Goal: Task Accomplishment & Management: Manage account settings

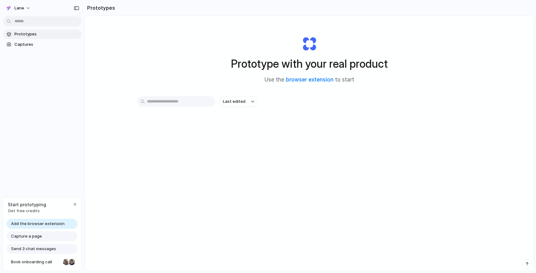
click at [50, 221] on span "Add the browser extension" at bounding box center [38, 224] width 54 height 6
click at [51, 225] on span "Add the browser extension" at bounding box center [38, 224] width 54 height 6
click at [41, 224] on span "Add the browser extension" at bounding box center [38, 224] width 54 height 6
click at [302, 79] on link "browser extension" at bounding box center [310, 79] width 48 height 6
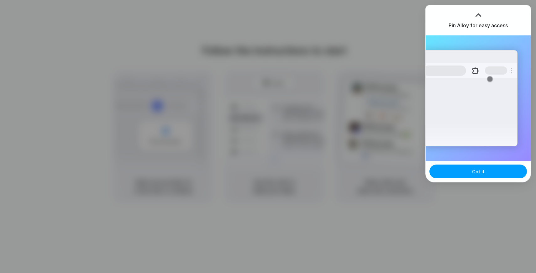
click at [462, 173] on button "Got it" at bounding box center [477, 172] width 97 height 14
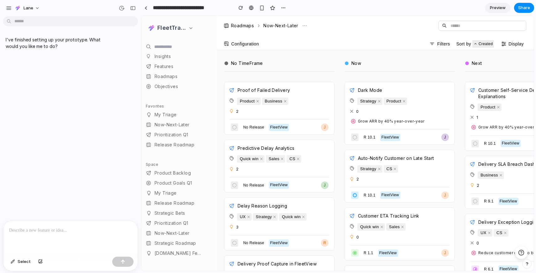
click at [89, 227] on p at bounding box center [70, 231] width 123 height 8
click at [44, 236] on div at bounding box center [70, 237] width 134 height 33
click at [22, 261] on span "Select" at bounding box center [24, 262] width 13 height 6
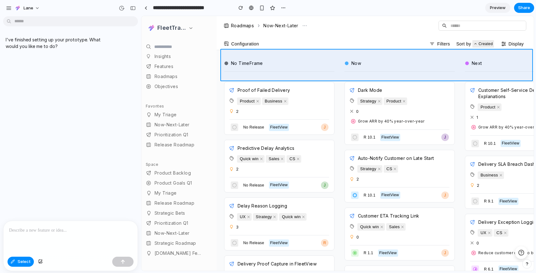
click at [224, 55] on div at bounding box center [338, 143] width 392 height 255
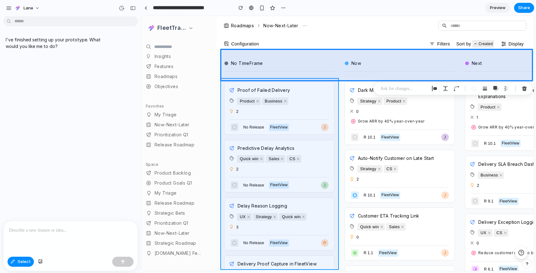
click at [222, 84] on div at bounding box center [338, 143] width 392 height 255
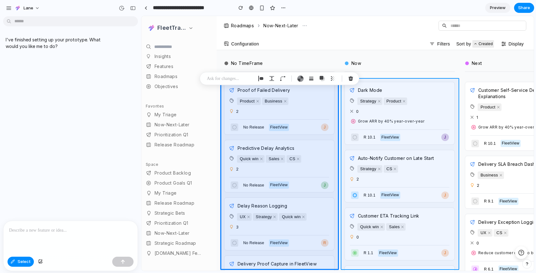
click at [344, 89] on div at bounding box center [338, 143] width 392 height 255
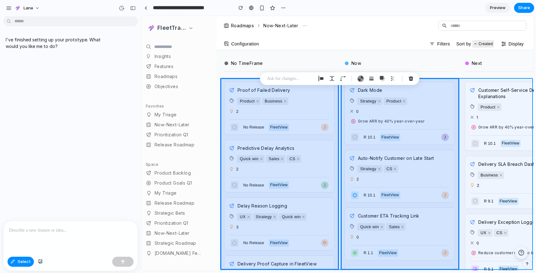
click at [460, 83] on div at bounding box center [338, 143] width 392 height 255
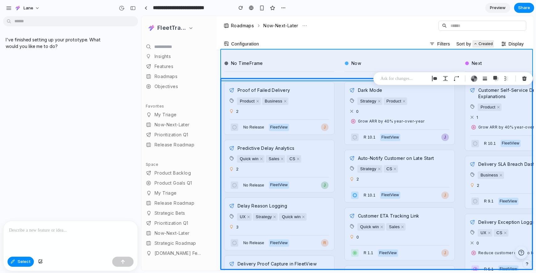
click at [327, 54] on div at bounding box center [338, 143] width 392 height 255
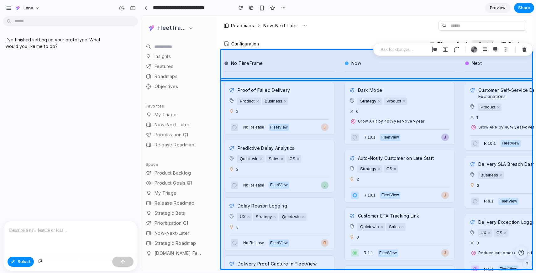
click at [415, 48] on p at bounding box center [404, 50] width 46 height 8
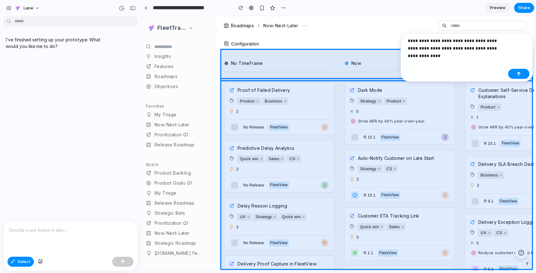
click at [467, 48] on p "**********" at bounding box center [457, 44] width 98 height 15
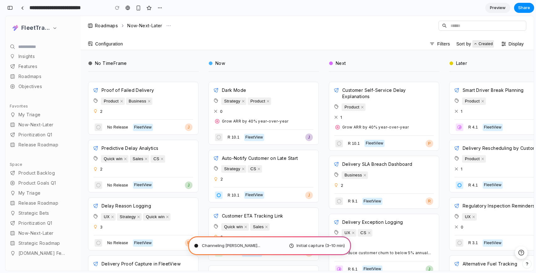
type input "**********"
click at [12, 9] on div "button" at bounding box center [10, 8] width 6 height 4
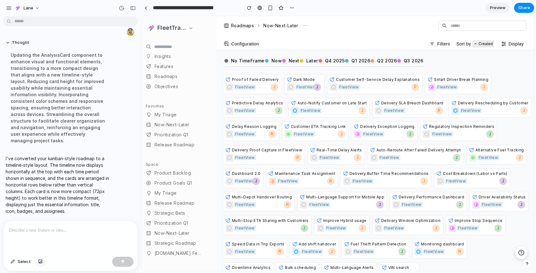
click at [39, 262] on div "button" at bounding box center [40, 262] width 4 height 4
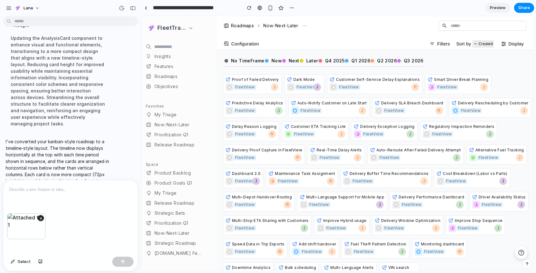
click at [57, 186] on p at bounding box center [70, 190] width 123 height 8
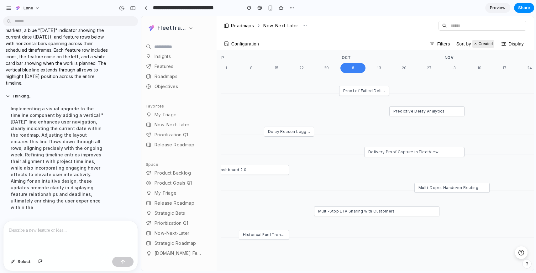
scroll to position [0, 162]
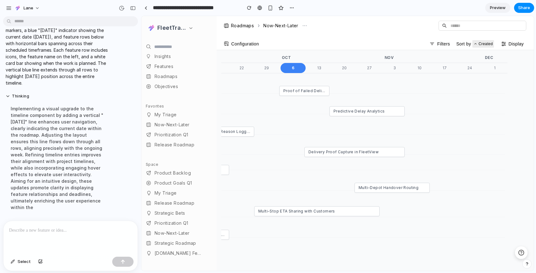
drag, startPoint x: 386, startPoint y: 110, endPoint x: 379, endPoint y: 119, distance: 10.8
click at [379, 119] on div "Proof of Failed Delivery A Proof of Failed Delivery Predictive Delay Analytics …" at bounding box center [282, 159] width 445 height 172
click at [367, 109] on span "Predictive Delay Analytics" at bounding box center [359, 111] width 51 height 5
click at [382, 112] on span "Predictive Delay Analytics" at bounding box center [359, 111] width 51 height 5
click at [382, 110] on span "Predictive Delay Analytics" at bounding box center [359, 111] width 51 height 5
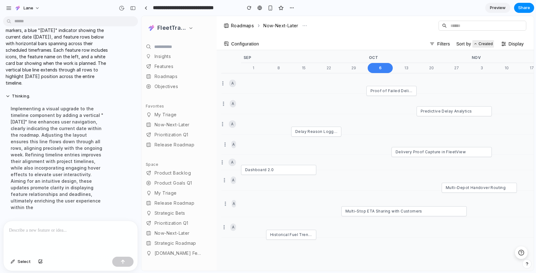
scroll to position [0, 0]
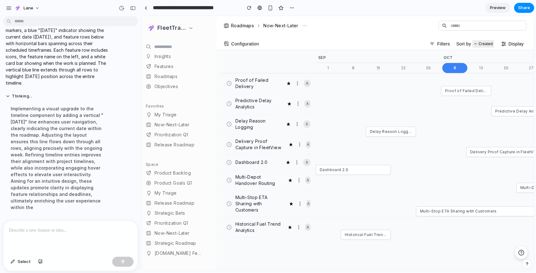
click at [297, 104] on icon at bounding box center [298, 103] width 5 height 5
click at [299, 104] on icon at bounding box center [298, 103] width 5 height 5
click at [230, 104] on icon at bounding box center [229, 103] width 5 height 5
click at [246, 99] on span "Predictive Delay Analytics" at bounding box center [259, 103] width 48 height 13
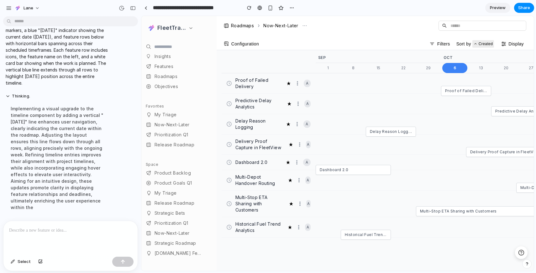
click at [243, 87] on span "Proof of Failed Delivery" at bounding box center [258, 83] width 47 height 13
click at [244, 160] on span "Dashboard 2.0" at bounding box center [251, 162] width 32 height 6
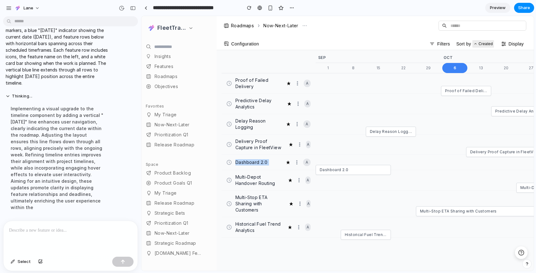
click at [244, 160] on span "Dashboard 2.0" at bounding box center [251, 162] width 32 height 6
click at [330, 171] on span "Dashboard 2.0" at bounding box center [334, 169] width 29 height 5
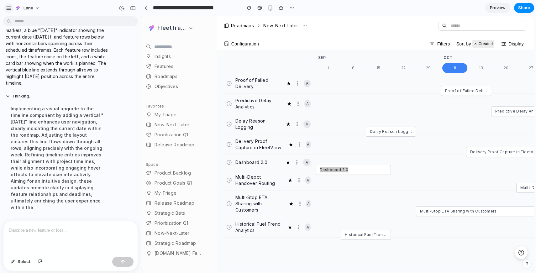
click at [12, 9] on button "button" at bounding box center [8, 7] width 9 height 9
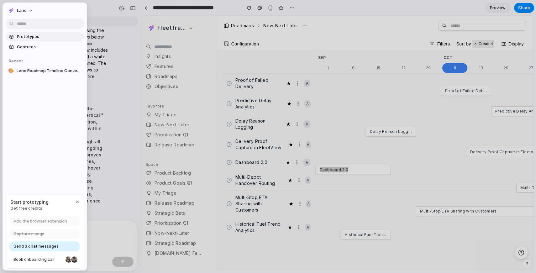
click at [31, 36] on span "Prototypes" at bounding box center [49, 37] width 65 height 6
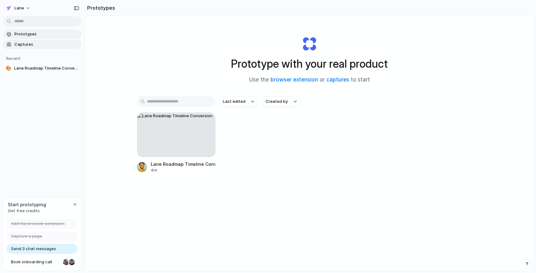
click at [38, 45] on span "Captures" at bounding box center [46, 44] width 65 height 6
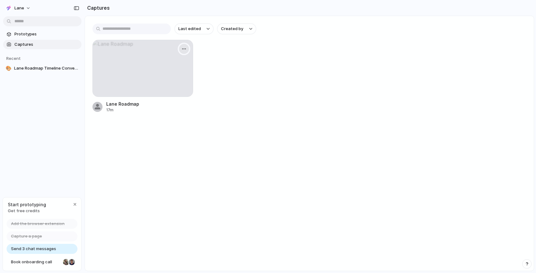
click at [182, 47] on div "button" at bounding box center [184, 48] width 5 height 5
click at [170, 104] on li "Delete" at bounding box center [163, 103] width 49 height 10
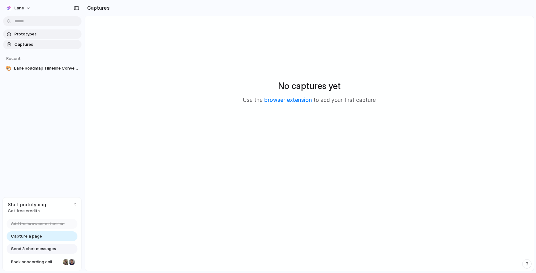
click at [54, 36] on span "Prototypes" at bounding box center [46, 34] width 65 height 6
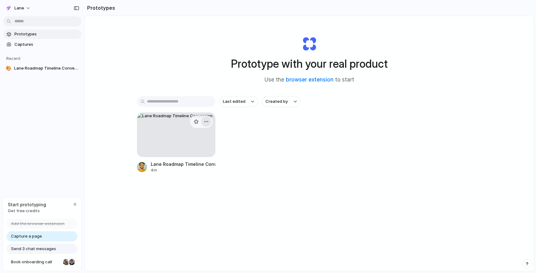
click at [204, 121] on div "button" at bounding box center [206, 121] width 5 height 5
click at [198, 165] on li "Delete" at bounding box center [187, 166] width 45 height 10
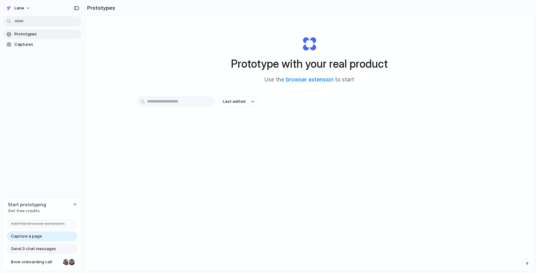
click at [51, 243] on div "Add the browser extension Capture a page Send 3 chat messages Book onboarding c…" at bounding box center [42, 245] width 78 height 52
click at [50, 250] on span "Send 3 chat messages" at bounding box center [33, 249] width 45 height 6
click at [67, 261] on div at bounding box center [66, 262] width 6 height 6
